Goal: Navigation & Orientation: Find specific page/section

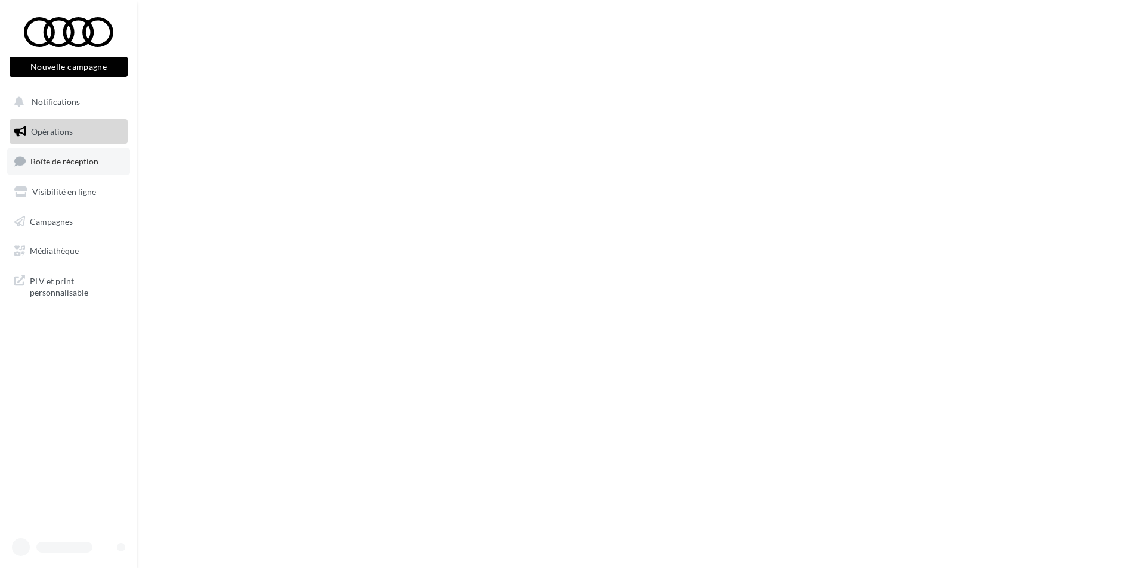
click at [60, 160] on span "Boîte de réception" at bounding box center [64, 161] width 68 height 10
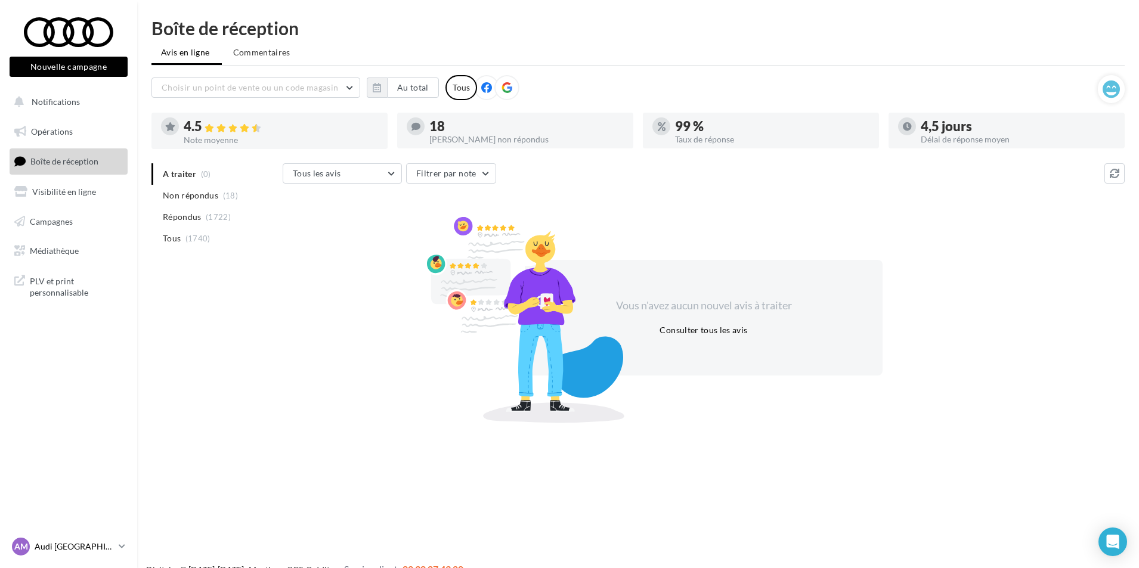
click at [76, 547] on p "Audi [GEOGRAPHIC_DATA]" at bounding box center [74, 547] width 79 height 12
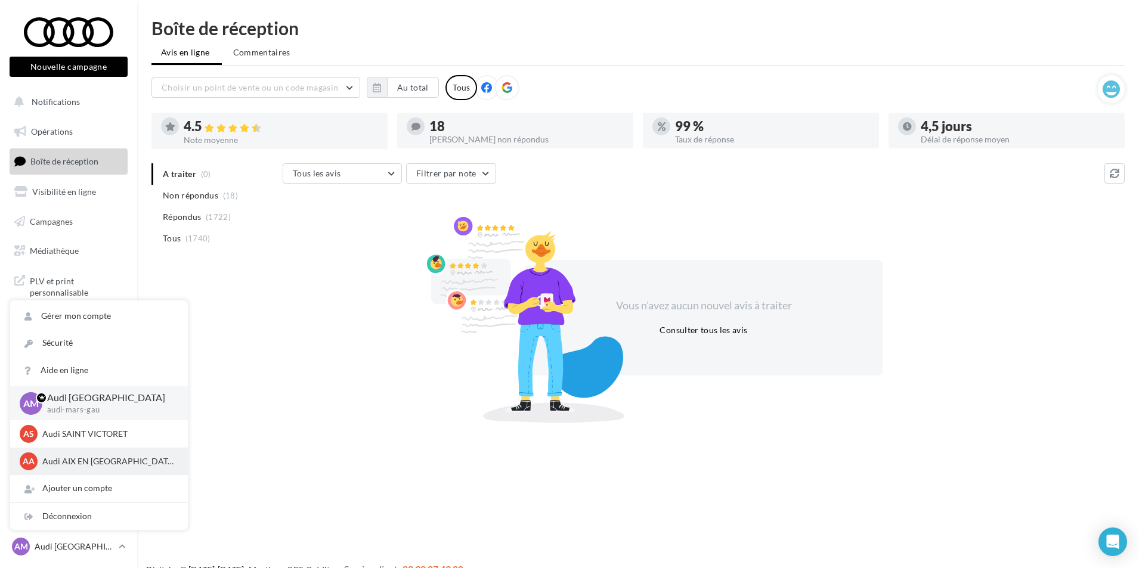
click at [71, 463] on p "Audi AIX EN [GEOGRAPHIC_DATA]" at bounding box center [107, 461] width 131 height 12
